Goal: Information Seeking & Learning: Learn about a topic

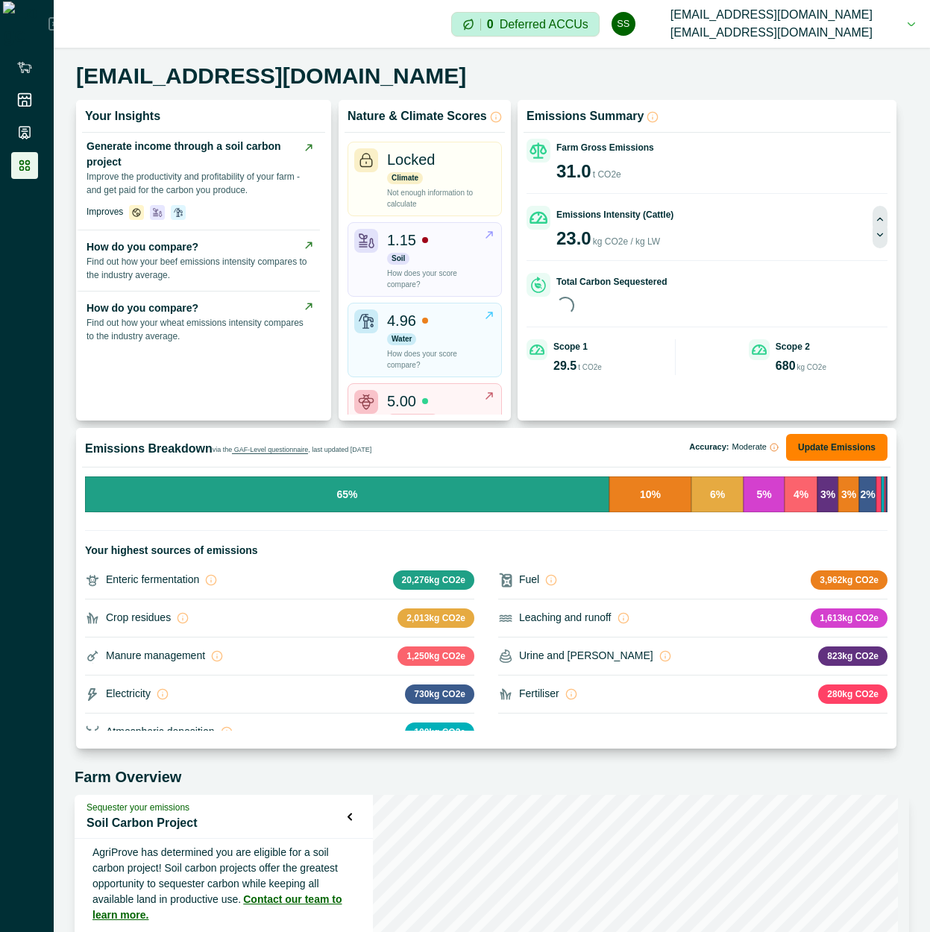
click at [31, 177] on li at bounding box center [24, 165] width 27 height 27
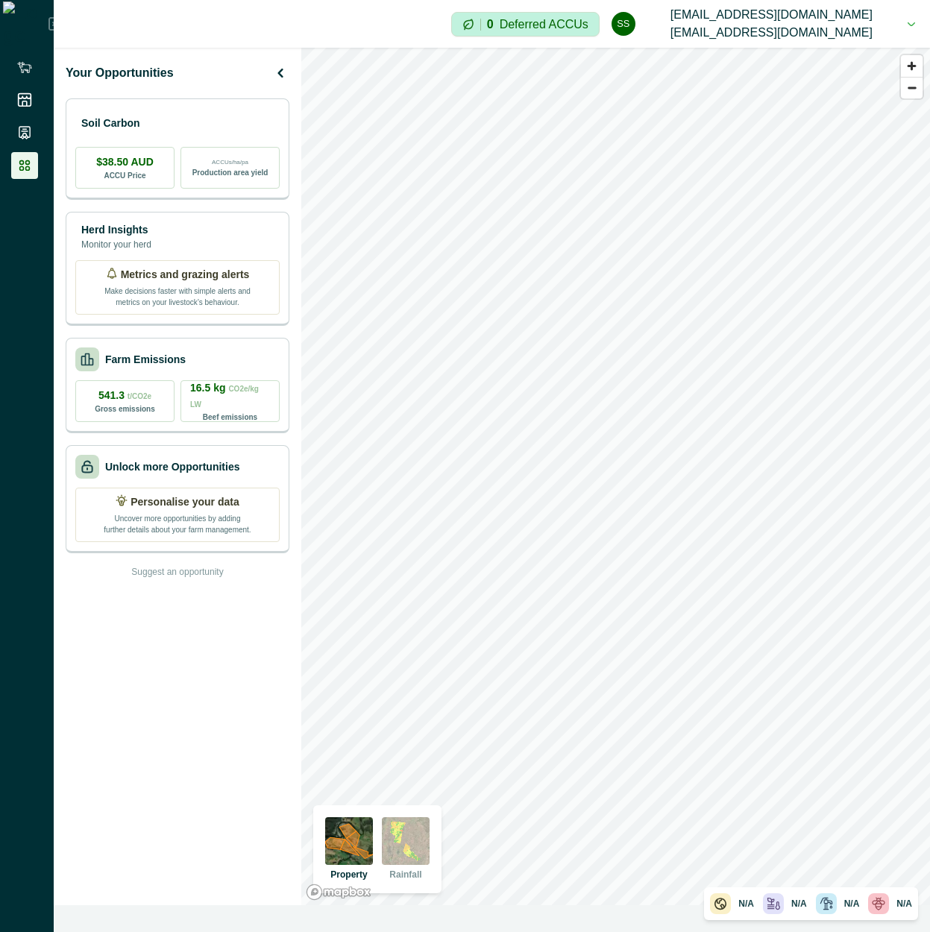
click at [169, 655] on div "Your Opportunities Soil Carbon $38.50 AUD ACCU Price ACCUs/ha/pa Production are…" at bounding box center [178, 477] width 248 height 858
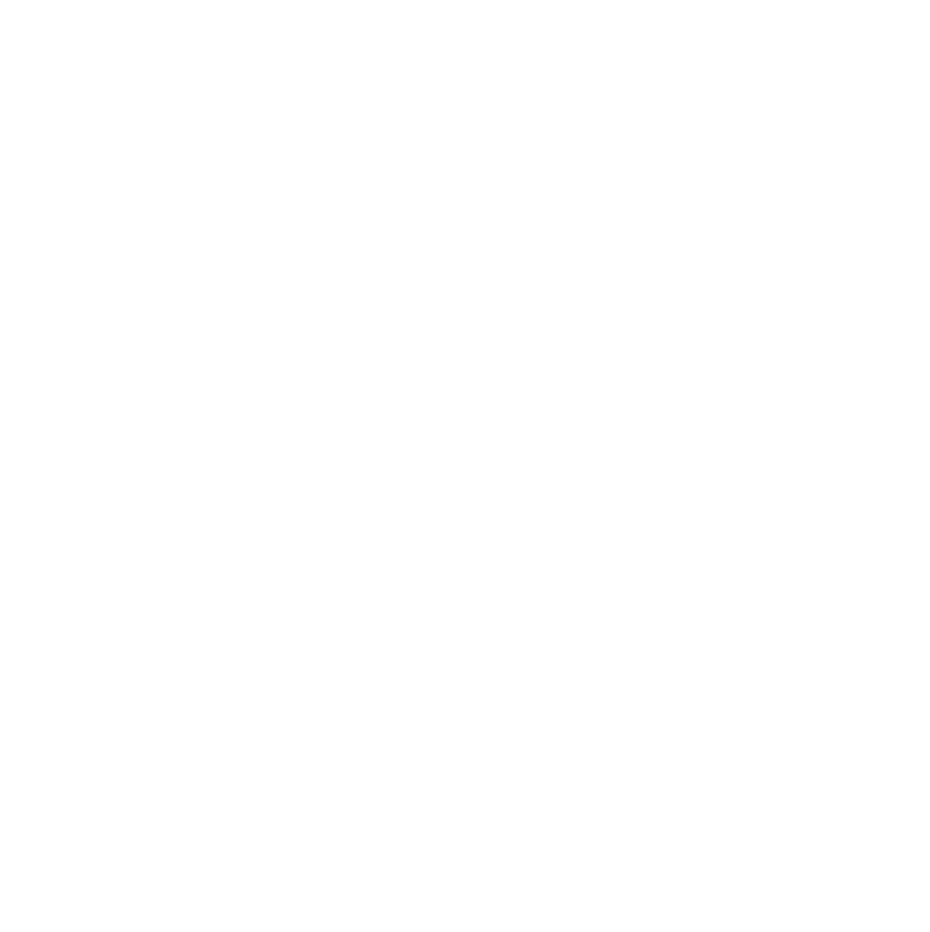
click at [609, 0] on html at bounding box center [465, 0] width 930 height 0
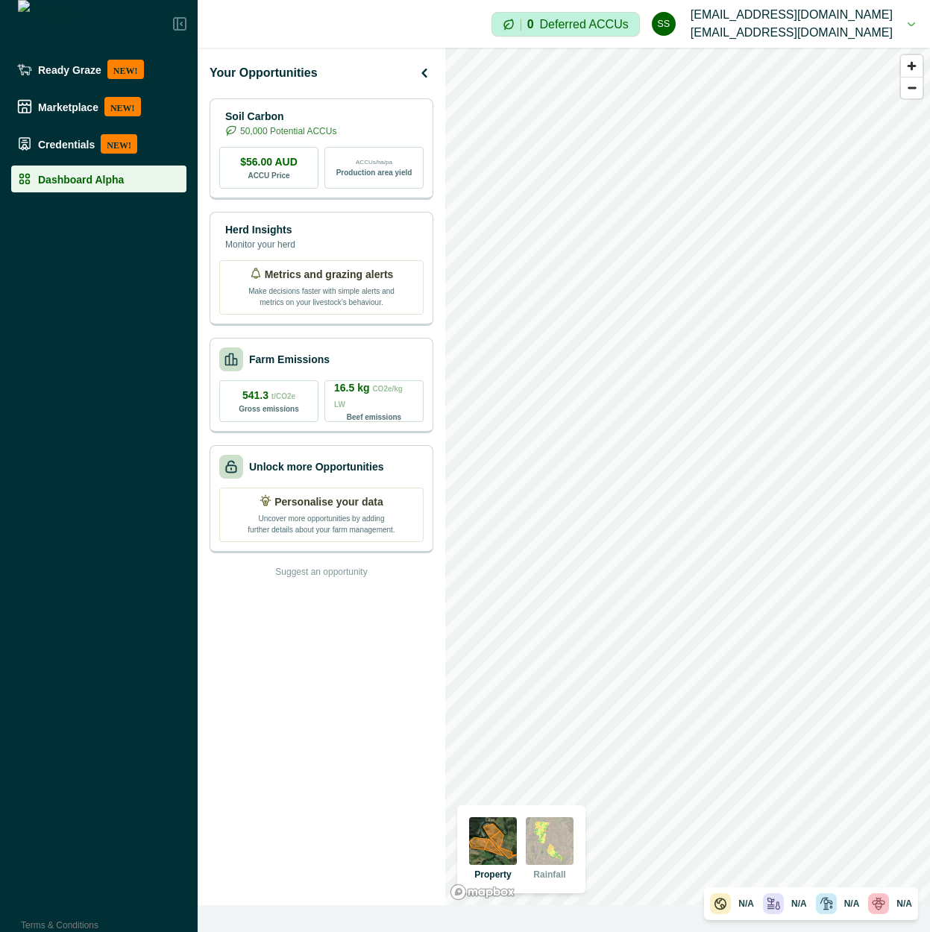
click at [401, 202] on div "Your Opportunities Soil Carbon 50,000 Potential ACCUs $56.00 AUD ACCU Price ACC…" at bounding box center [322, 477] width 248 height 858
click at [378, 124] on div "Soil Carbon 50,000 Potential ACCUs" at bounding box center [321, 122] width 204 height 30
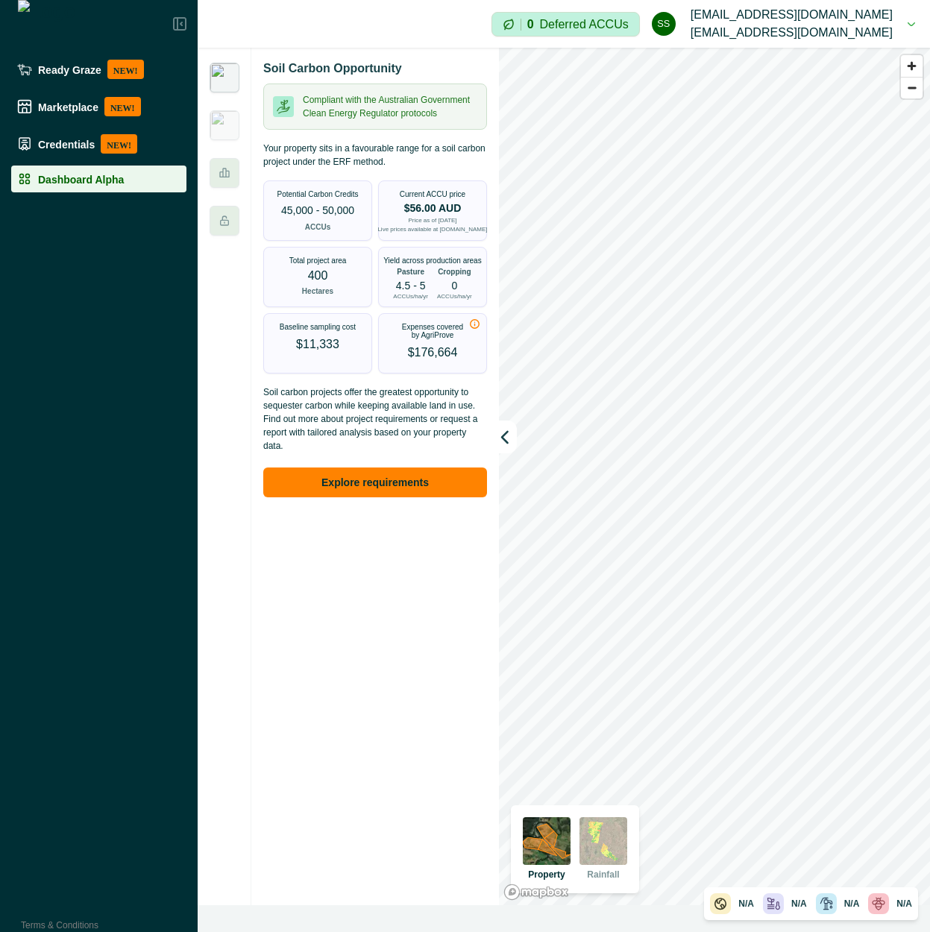
click at [342, 207] on p "45,000 - 50,000" at bounding box center [317, 211] width 73 height 16
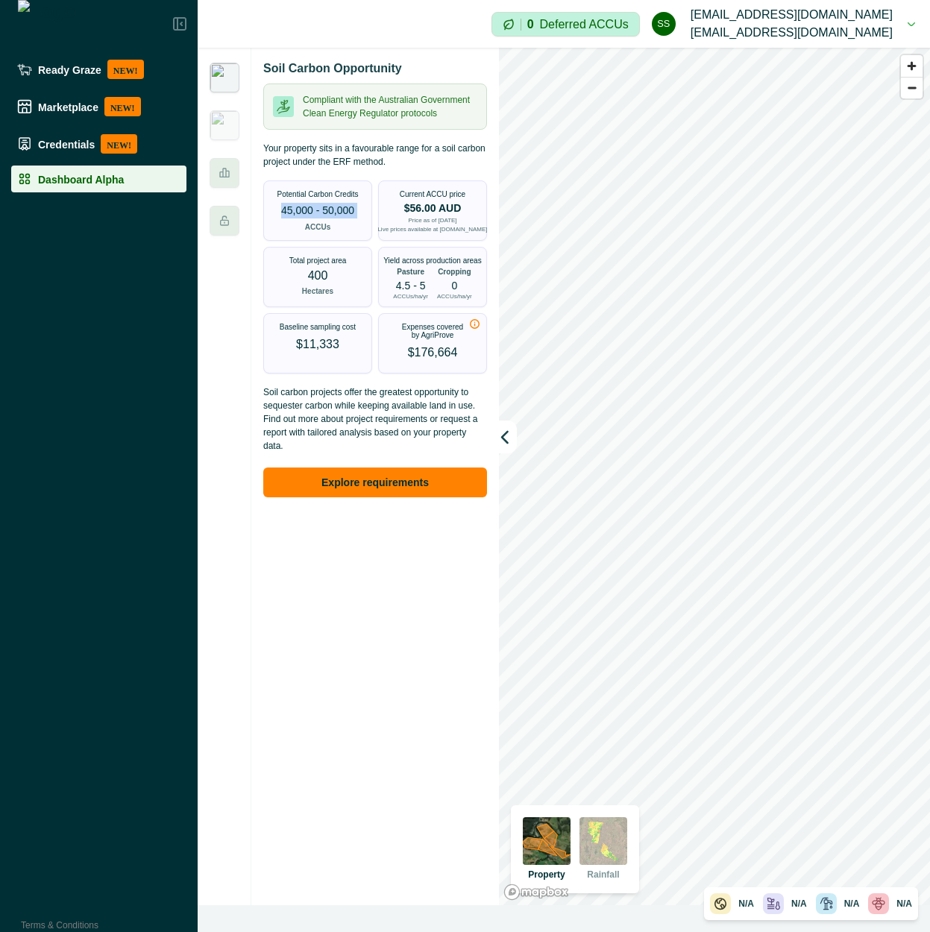
click at [342, 207] on p "45,000 - 50,000" at bounding box center [317, 211] width 73 height 16
click at [400, 278] on p "Pasture" at bounding box center [411, 271] width 28 height 11
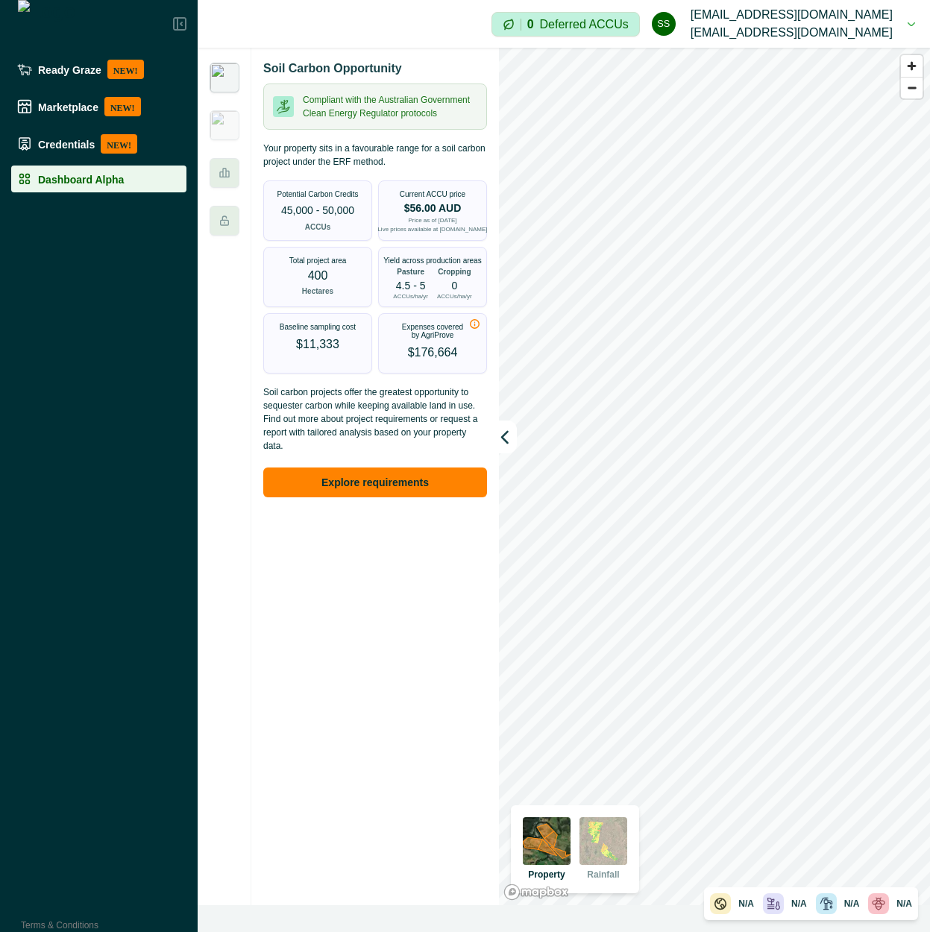
click at [410, 289] on p "4.5 - 5" at bounding box center [411, 285] width 30 height 10
click at [411, 289] on p "4.5 - 5" at bounding box center [411, 285] width 30 height 10
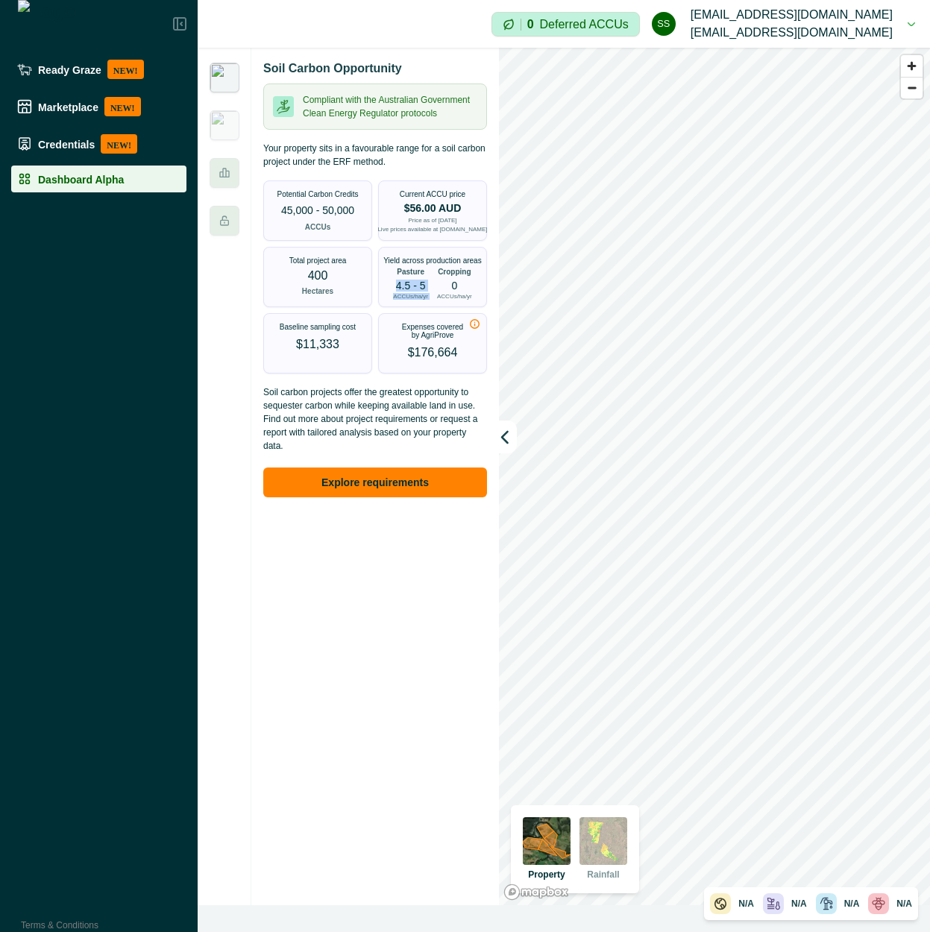
click at [410, 295] on div "Pasture 4.5 - 5 ACCUs/ha/yr" at bounding box center [410, 283] width 35 height 34
click at [410, 295] on p "ACCUs/ha/yr" at bounding box center [410, 297] width 35 height 6
drag, startPoint x: 410, startPoint y: 295, endPoint x: 410, endPoint y: 276, distance: 19.4
click at [410, 276] on div "Pasture 4.5 - 5 ACCUs/ha/yr" at bounding box center [410, 283] width 35 height 34
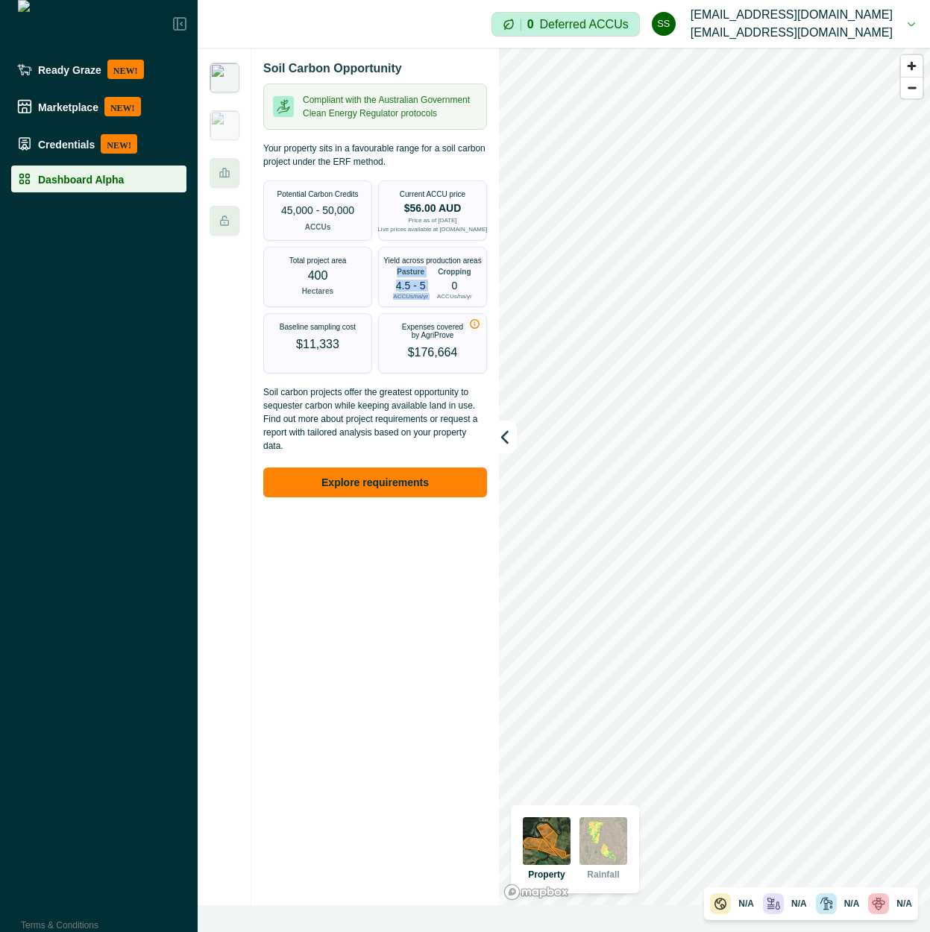
click at [410, 276] on p "Pasture" at bounding box center [411, 271] width 28 height 11
drag, startPoint x: 410, startPoint y: 276, endPoint x: 423, endPoint y: 295, distance: 22.6
click at [423, 295] on div "Pasture 4.5 - 5 ACCUs/ha/yr" at bounding box center [410, 283] width 35 height 34
click at [423, 295] on p "ACCUs/ha/yr" at bounding box center [410, 297] width 35 height 6
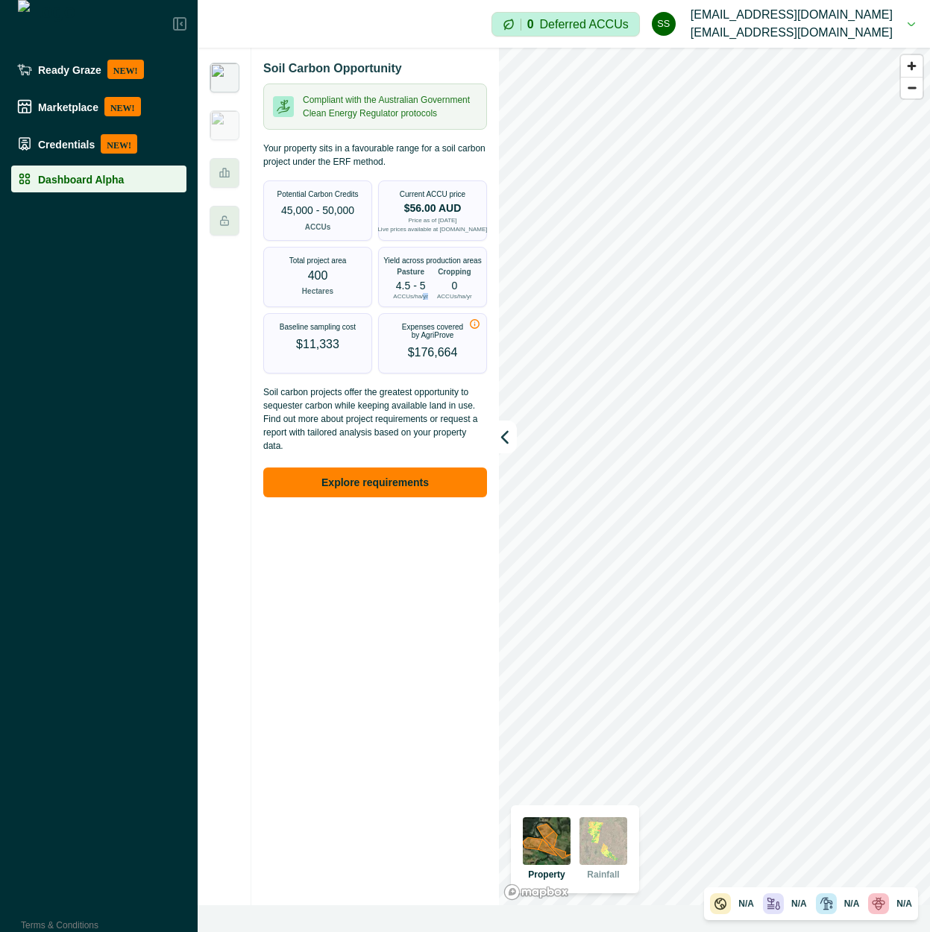
click at [423, 295] on p "ACCUs/ha/yr" at bounding box center [410, 297] width 35 height 6
drag, startPoint x: 423, startPoint y: 295, endPoint x: 419, endPoint y: 259, distance: 36.0
click at [421, 262] on div "Yield across production areas Pasture 4.5 - 5 ACCUs/ha/yr Cropping 0 ACCUs/ha/yr" at bounding box center [432, 278] width 107 height 43
click at [418, 259] on p "Yield across production areas" at bounding box center [432, 261] width 98 height 8
click at [417, 271] on p "Pasture" at bounding box center [411, 271] width 28 height 11
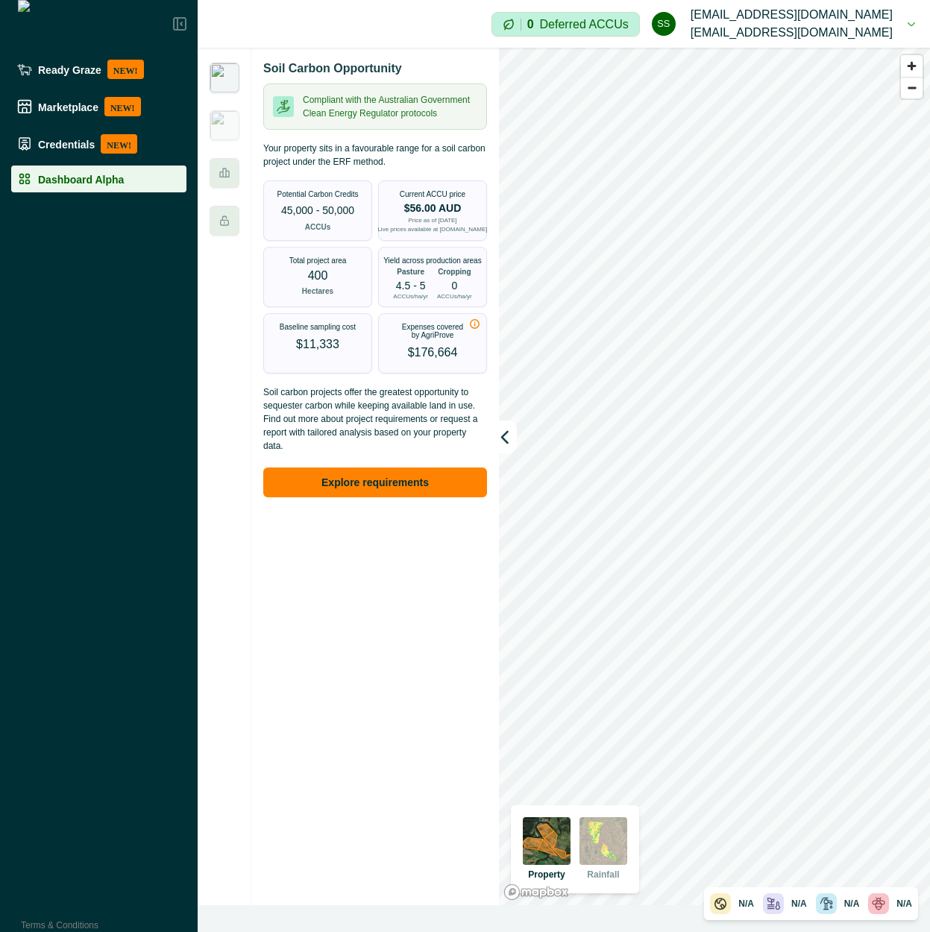
click at [417, 271] on p "Pasture" at bounding box center [411, 271] width 28 height 11
click at [428, 297] on div "Pasture 4.5 - 5 ACCUs/ha/yr Cropping 0 ACCUs/ha/yr" at bounding box center [432, 283] width 78 height 34
click at [236, 84] on img at bounding box center [225, 78] width 30 height 30
click at [223, 134] on img at bounding box center [225, 125] width 30 height 30
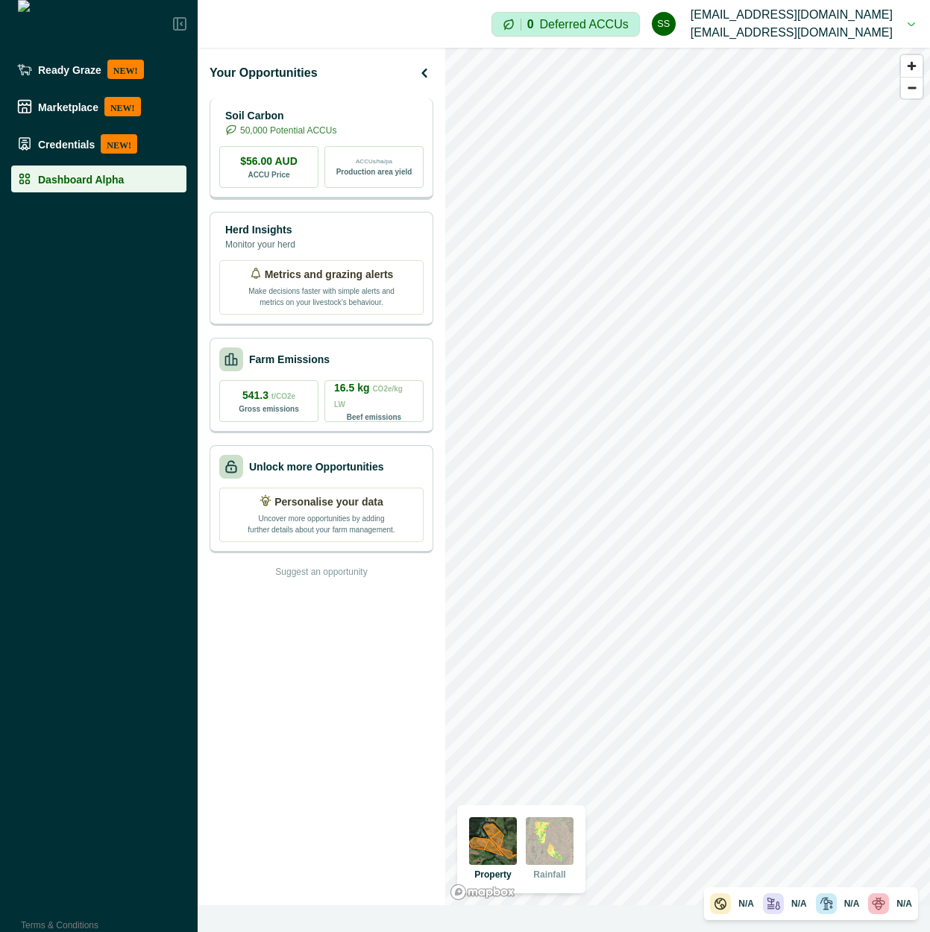
click at [219, 119] on img at bounding box center [219, 122] width 0 height 30
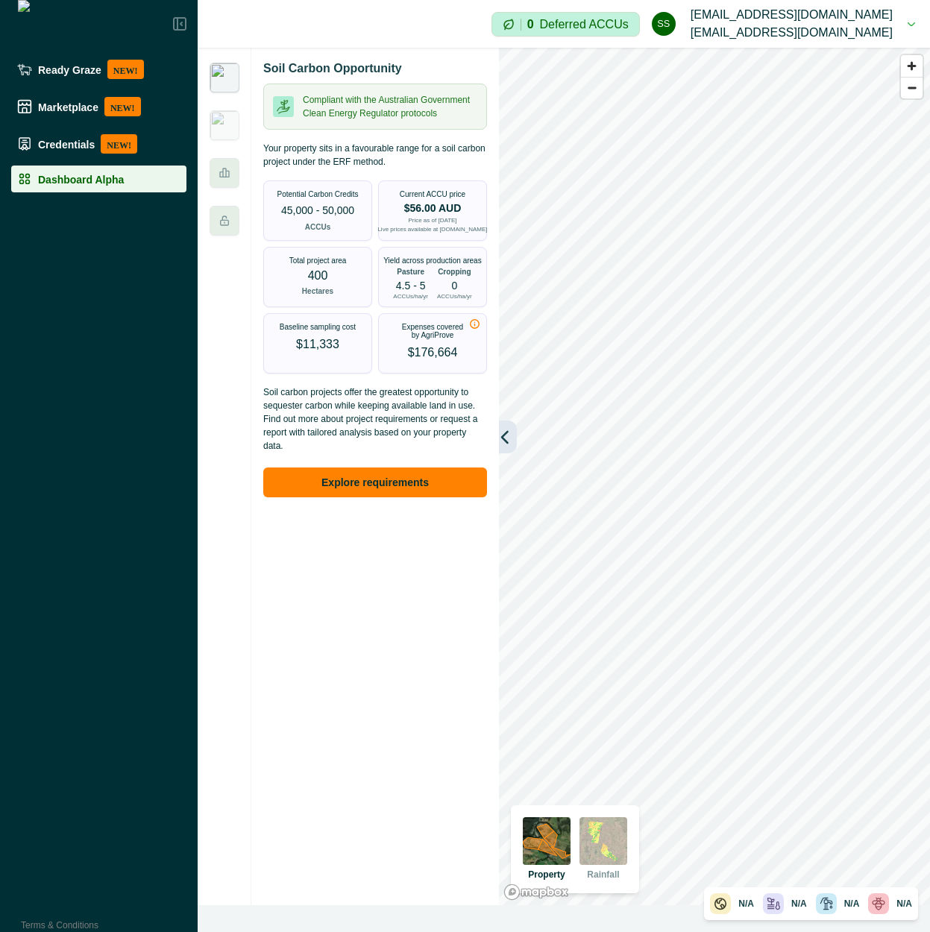
click at [514, 450] on button "button" at bounding box center [508, 437] width 18 height 33
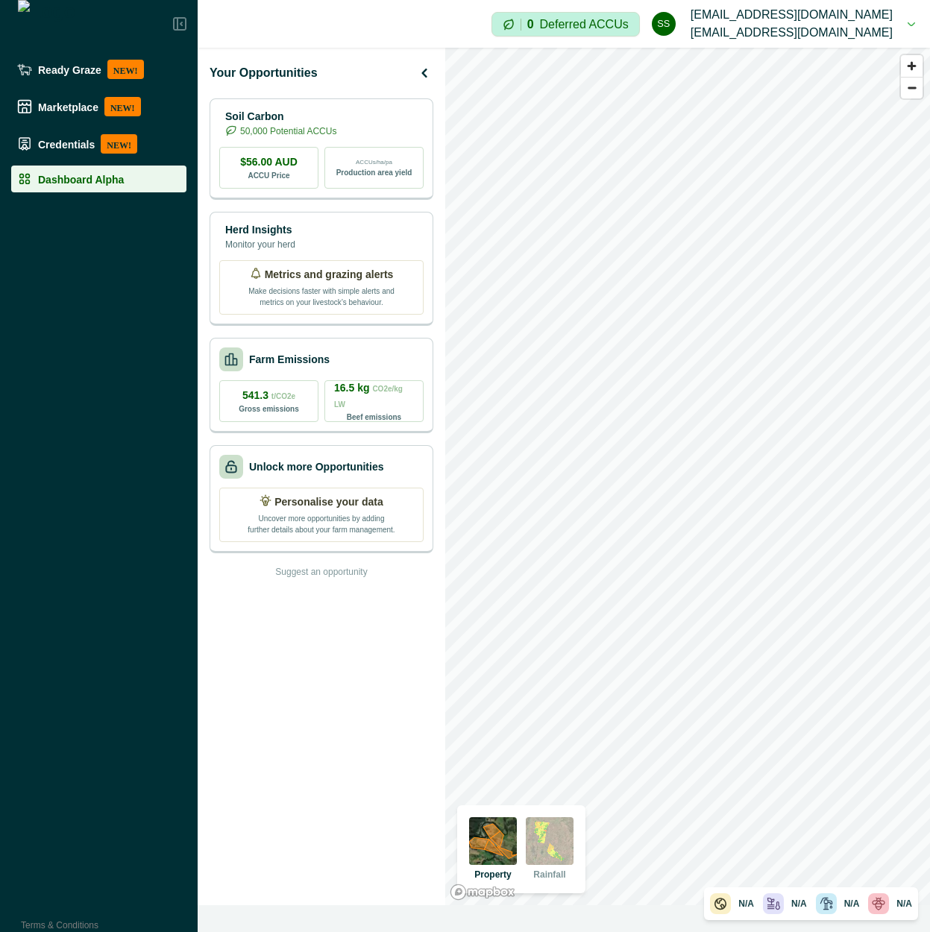
click at [337, 577] on p "Suggest an opportunity" at bounding box center [321, 571] width 92 height 13
click at [338, 577] on p "Suggest an opportunity" at bounding box center [321, 571] width 92 height 13
click at [412, 18] on div "Impersonation Mode 0 Deferred ACCUs ss scp@agriprove.io scp@agriprove.io Sign o…" at bounding box center [564, 24] width 733 height 48
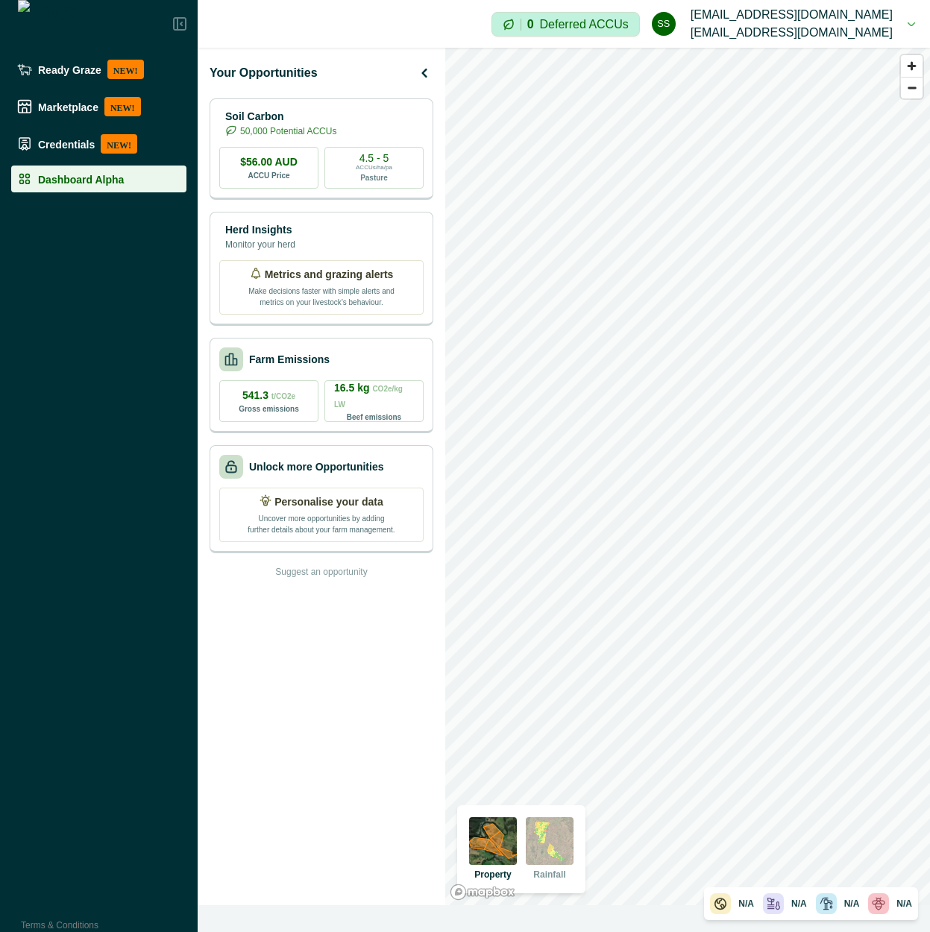
click at [883, 21] on button "ss scp@agriprove.io scp@agriprove.io" at bounding box center [783, 24] width 263 height 48
click at [826, 72] on button "Sign out" at bounding box center [820, 72] width 166 height 25
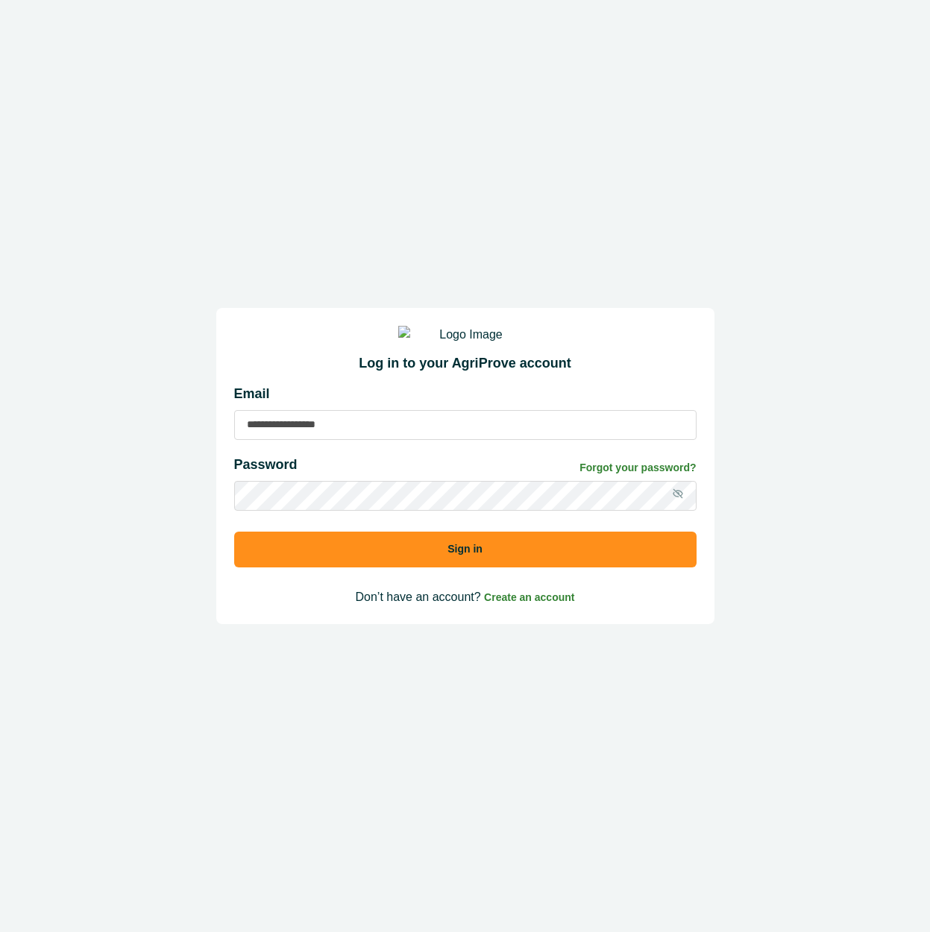
click at [430, 440] on input at bounding box center [465, 425] width 463 height 30
type input "**********"
click at [234, 532] on button "Sign in" at bounding box center [465, 550] width 463 height 36
